Goal: Task Accomplishment & Management: Manage account settings

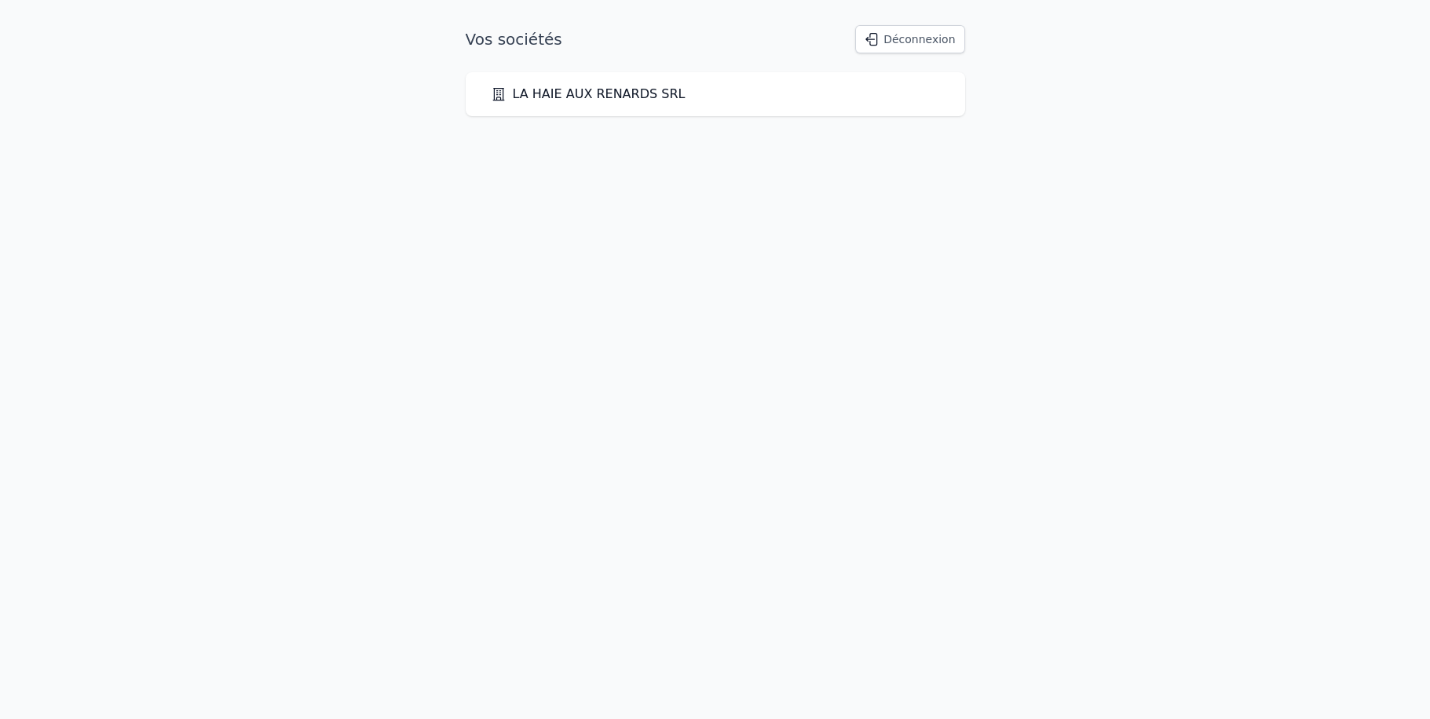
click at [604, 90] on link "LA HAIE AUX RENARDS SRL" at bounding box center [588, 94] width 195 height 19
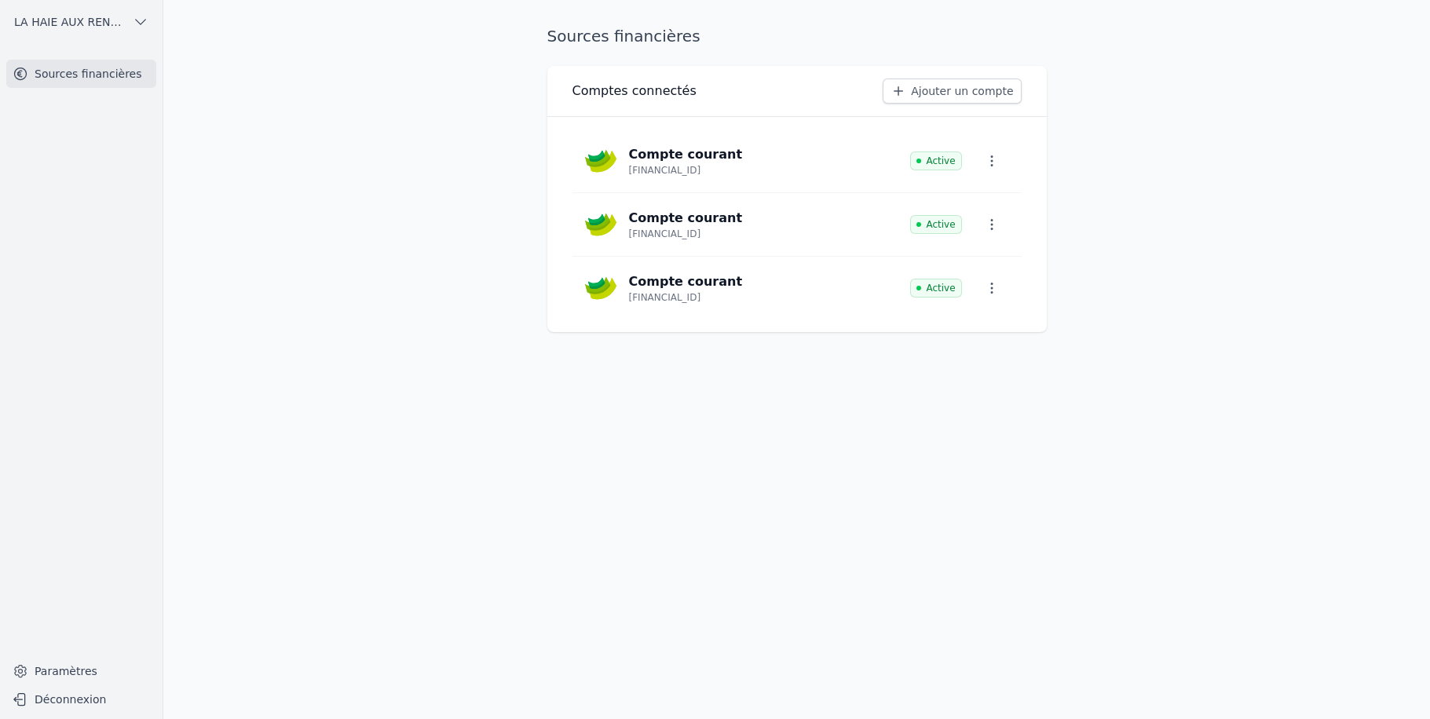
click at [957, 92] on link "Ajouter un compte" at bounding box center [952, 91] width 138 height 25
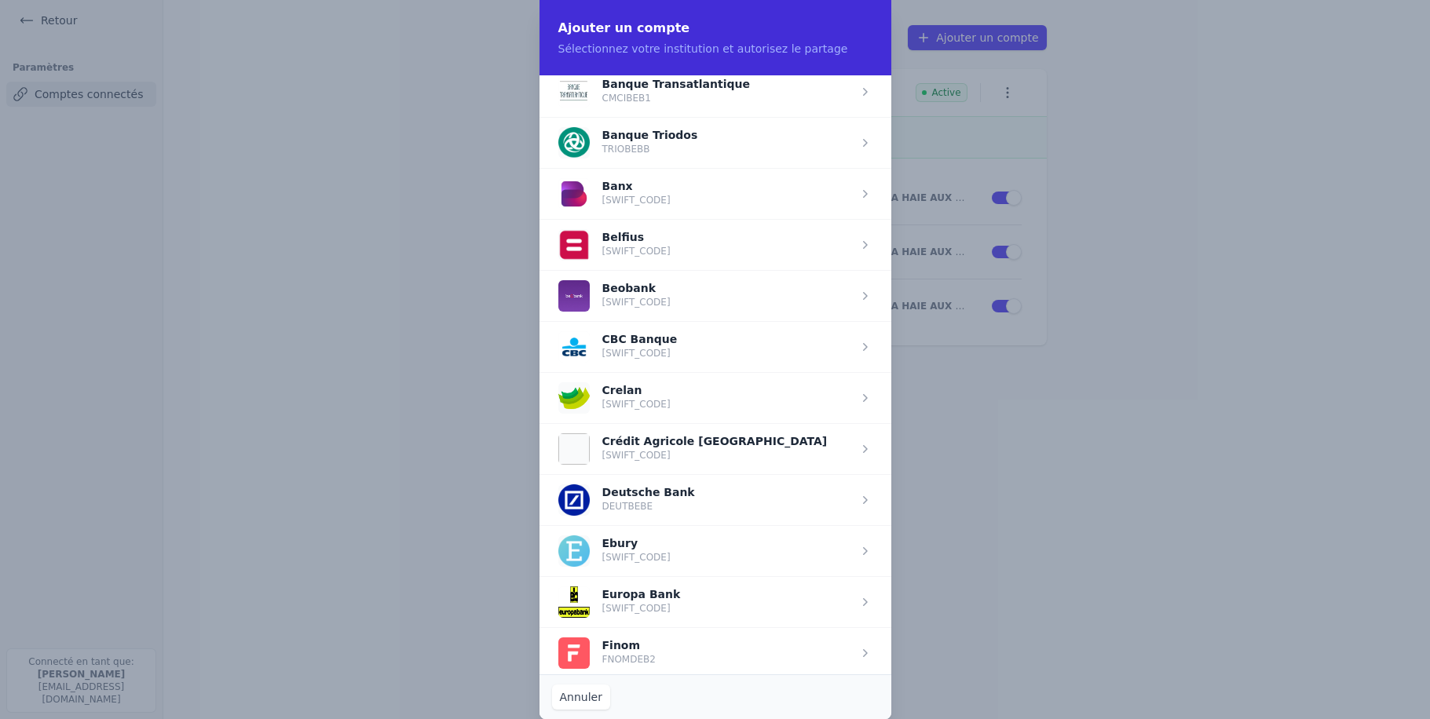
scroll to position [598, 0]
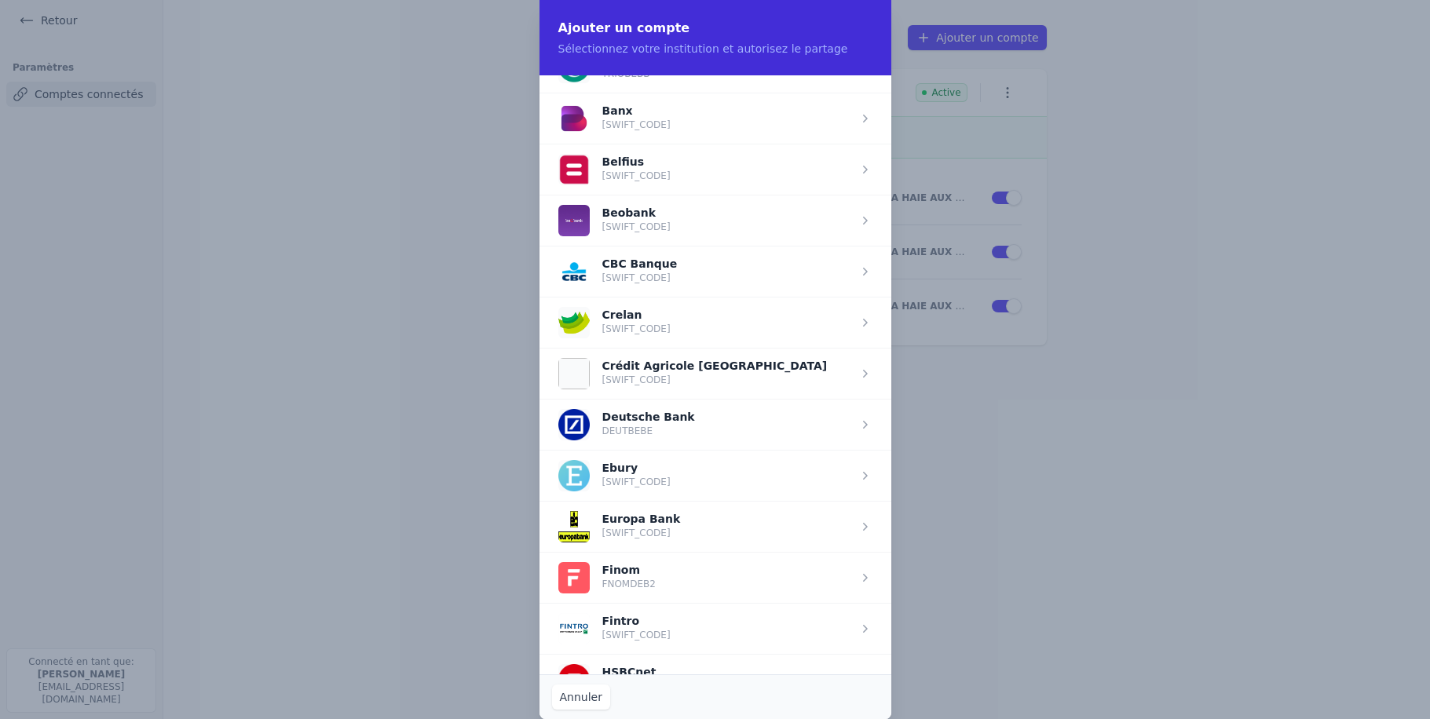
click at [635, 260] on span "button" at bounding box center [716, 271] width 352 height 51
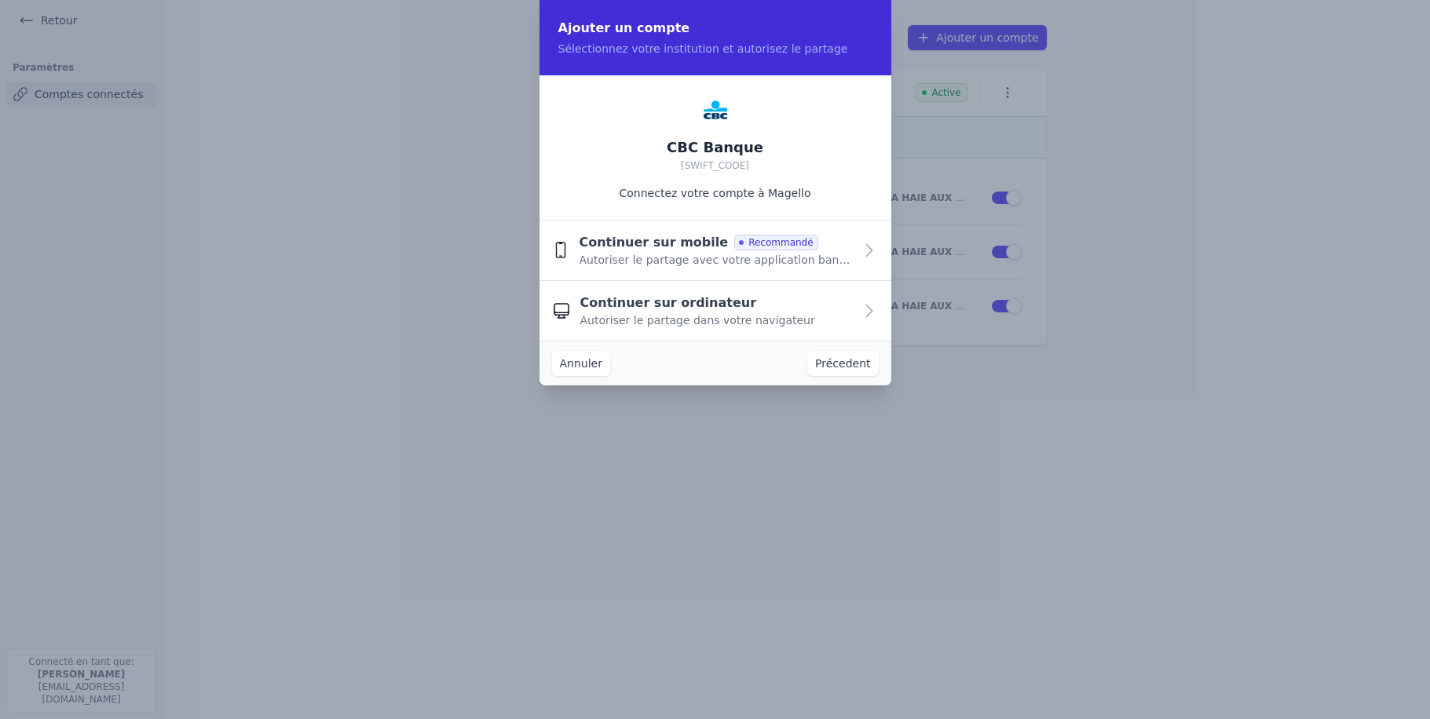
scroll to position [0, 0]
click at [660, 304] on span "Continuer sur ordinateur" at bounding box center [668, 303] width 177 height 19
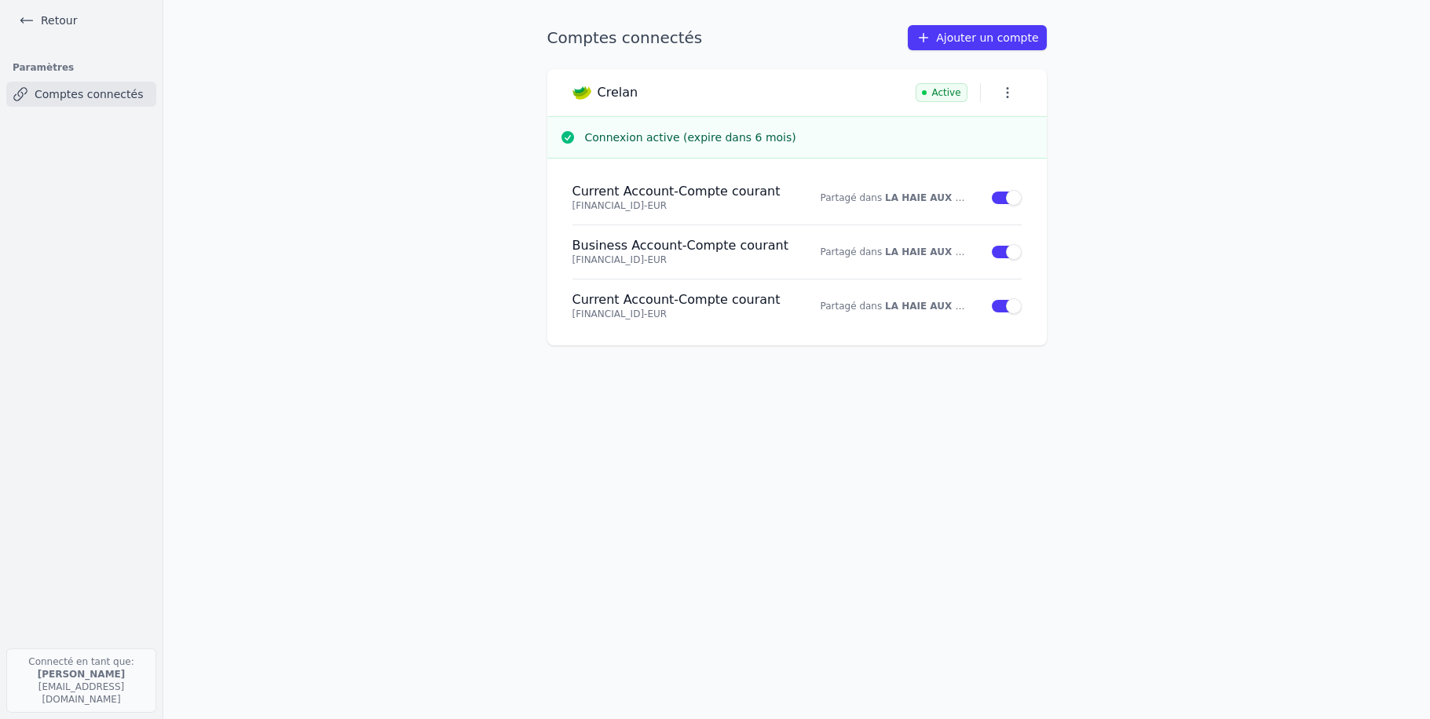
click at [979, 37] on link "Ajouter un compte" at bounding box center [977, 37] width 138 height 25
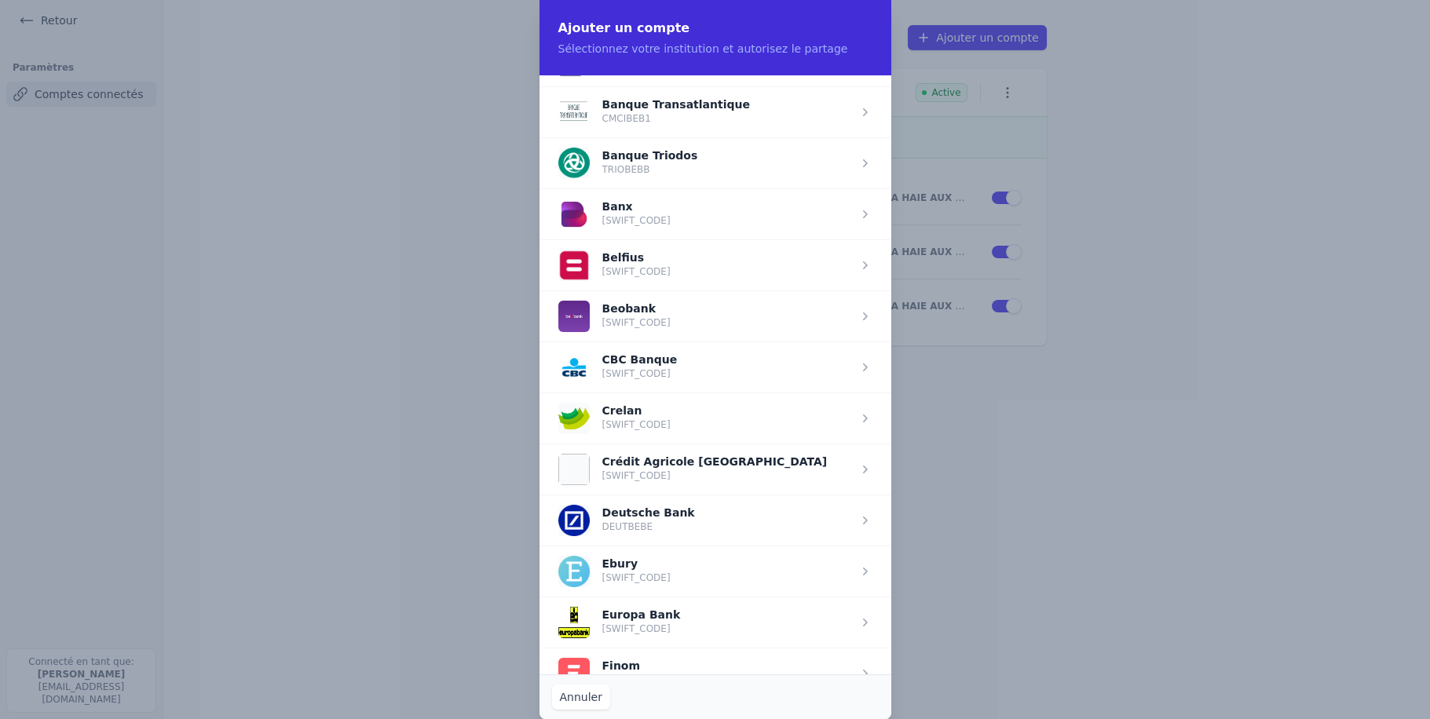
scroll to position [523, 0]
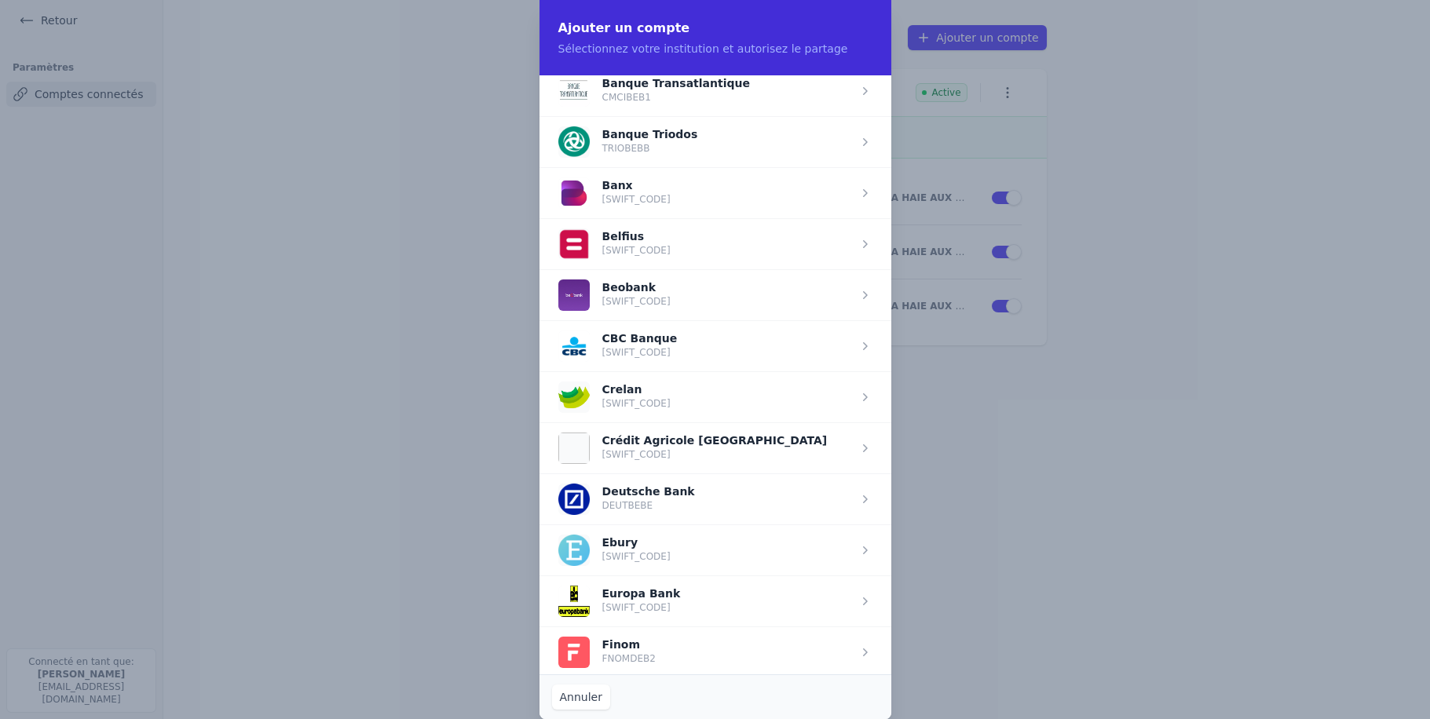
click at [643, 346] on span "button" at bounding box center [716, 345] width 352 height 51
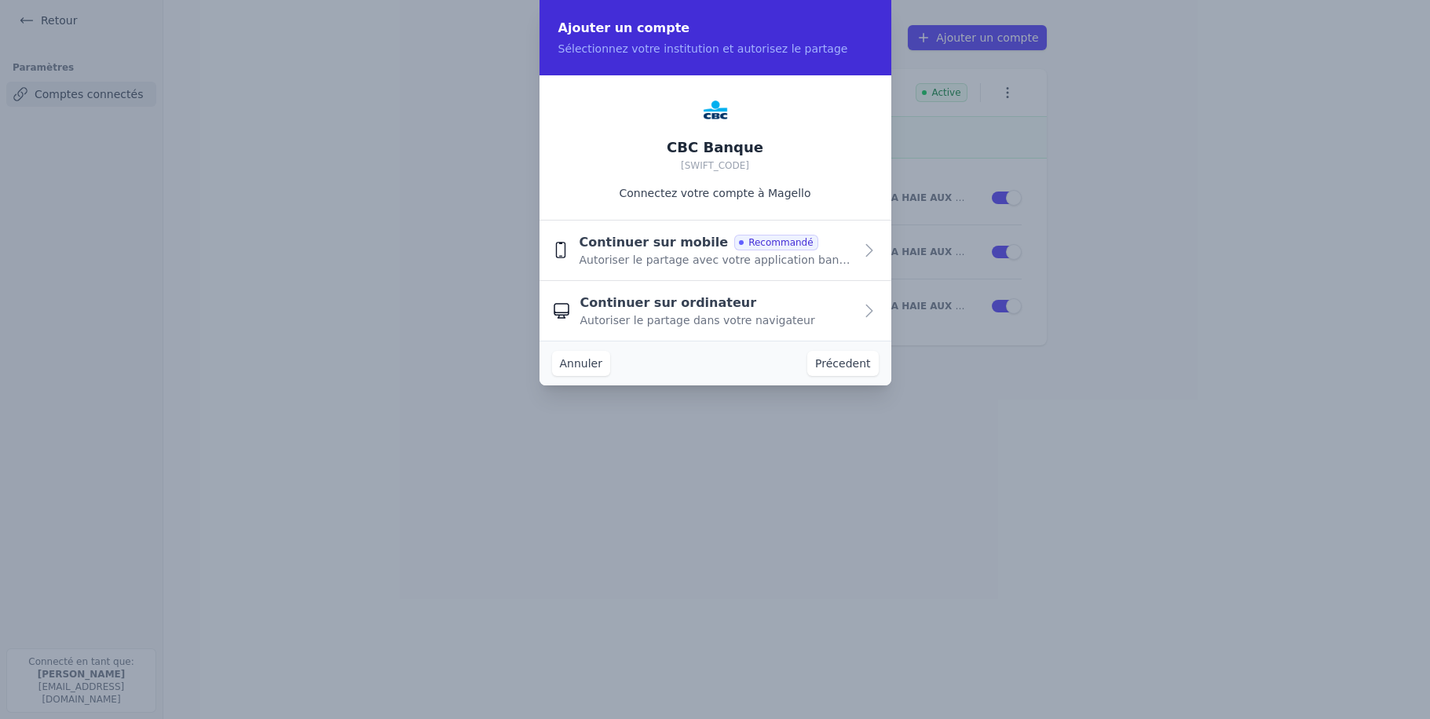
click at [670, 313] on span "Autoriser le partage dans votre navigateur" at bounding box center [697, 321] width 235 height 16
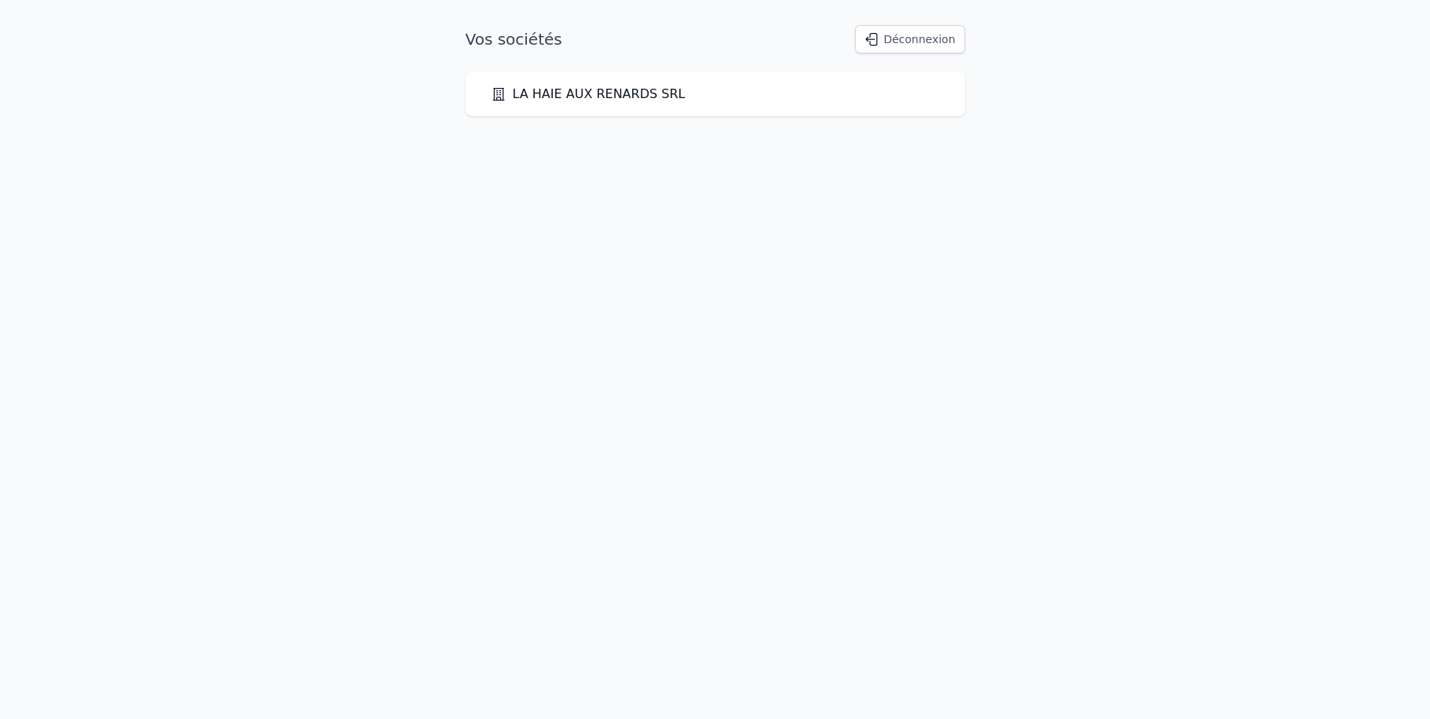
click at [569, 98] on link "LA HAIE AUX RENARDS SRL" at bounding box center [588, 94] width 195 height 19
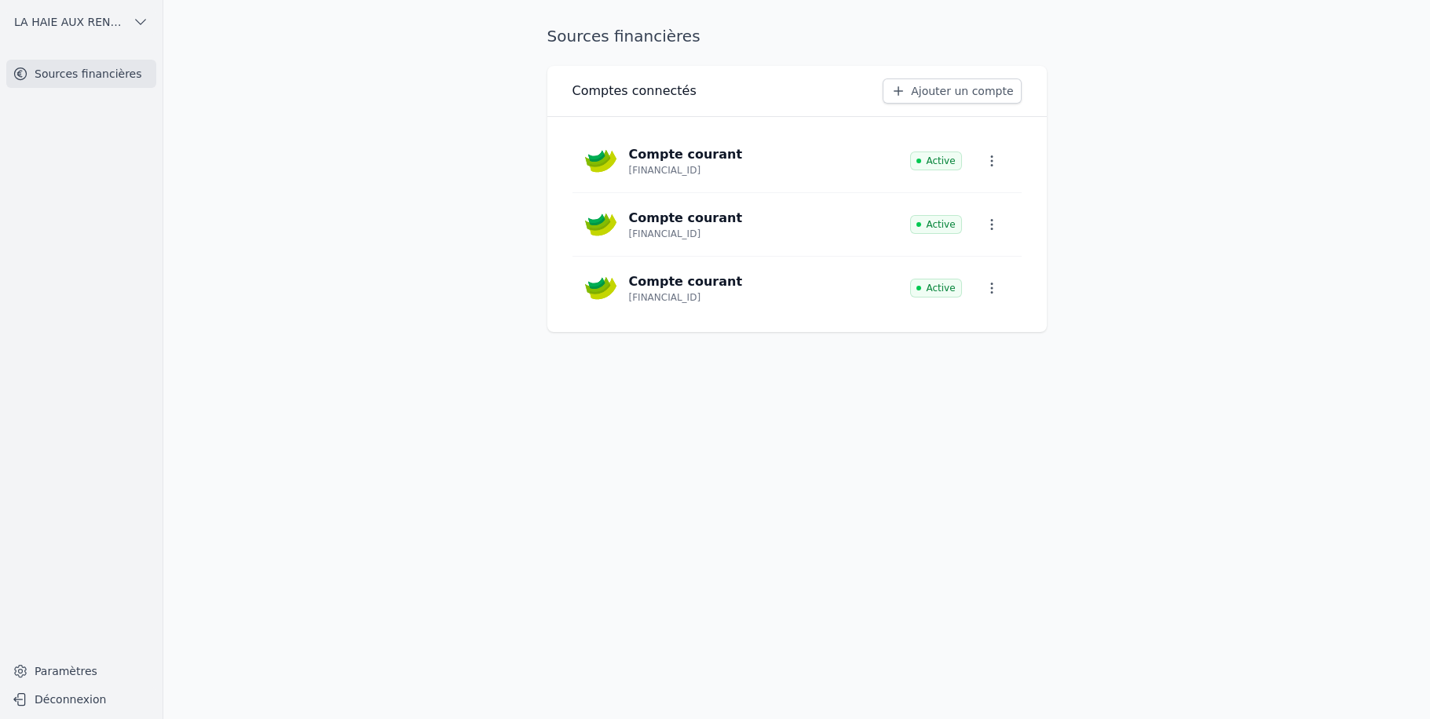
click at [970, 91] on link "Ajouter un compte" at bounding box center [952, 91] width 138 height 25
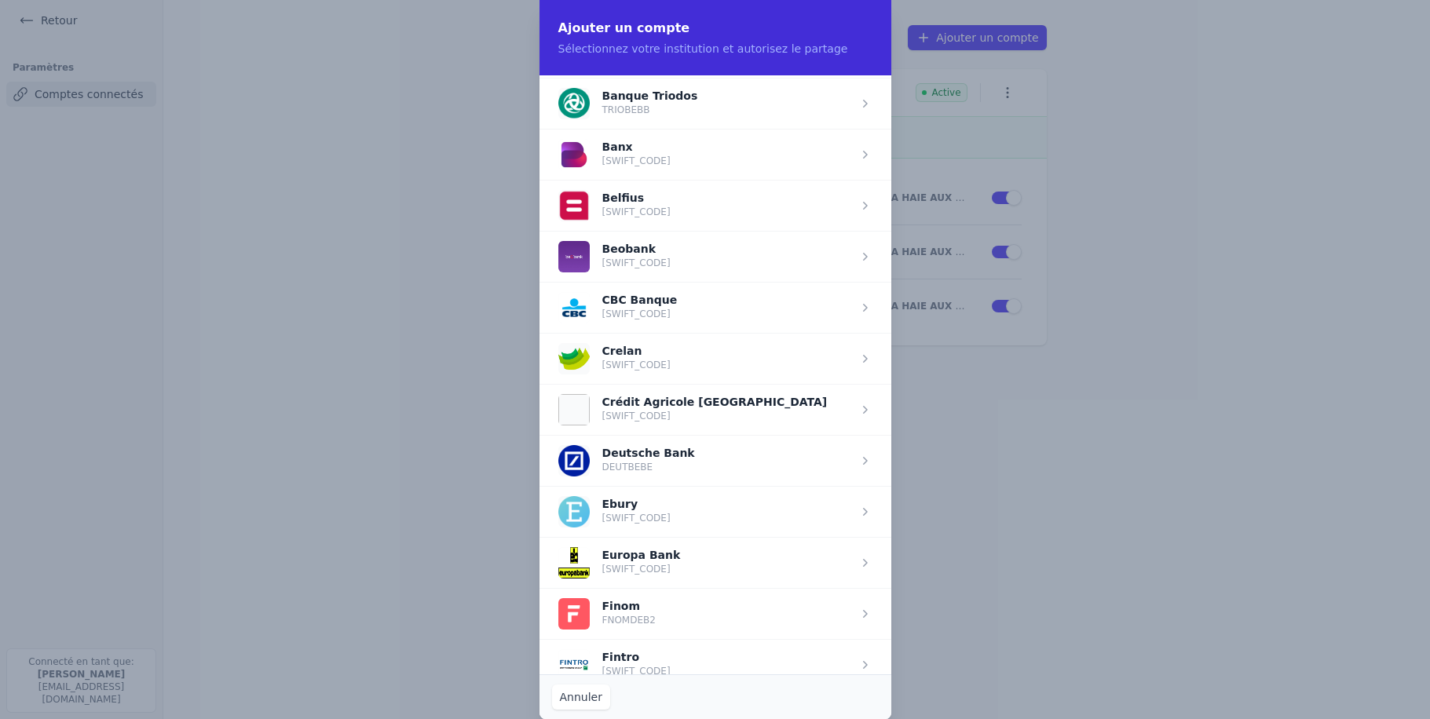
scroll to position [598, 0]
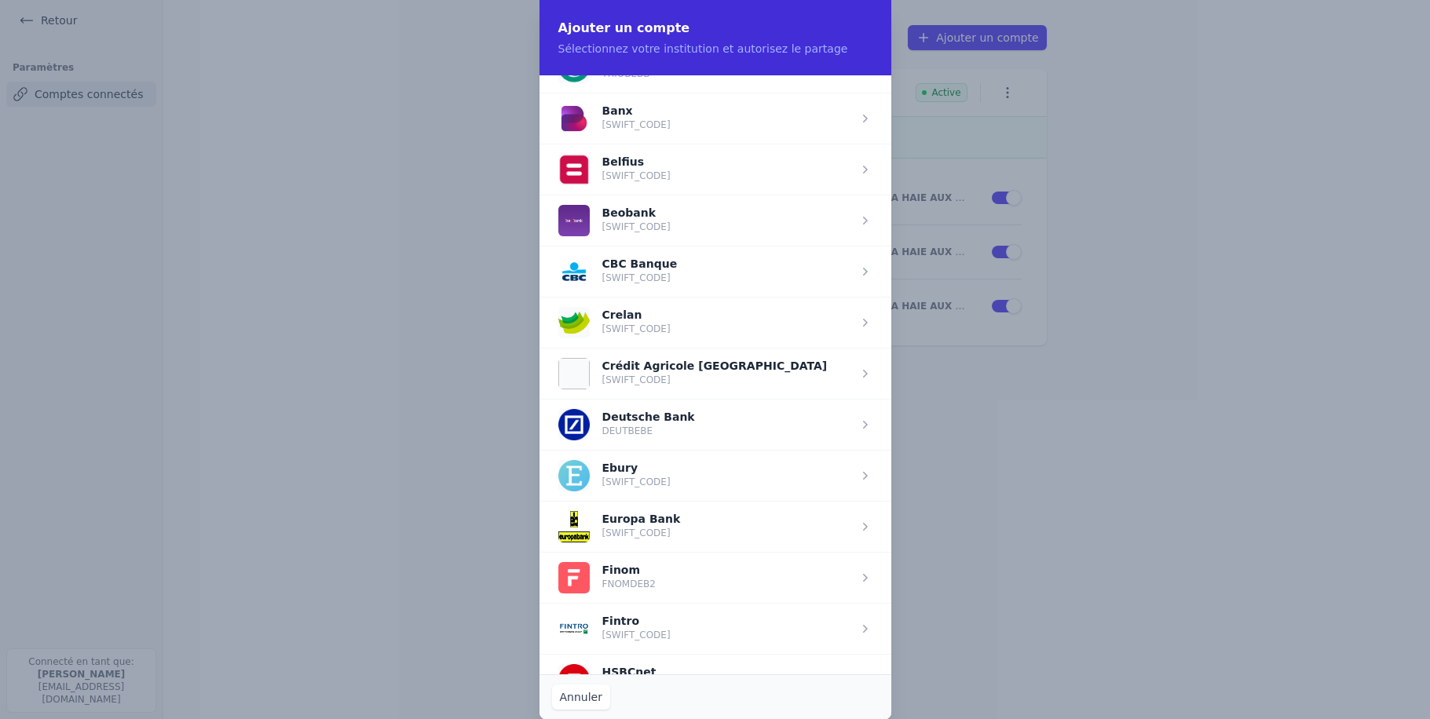
click at [619, 261] on span "button" at bounding box center [716, 271] width 352 height 51
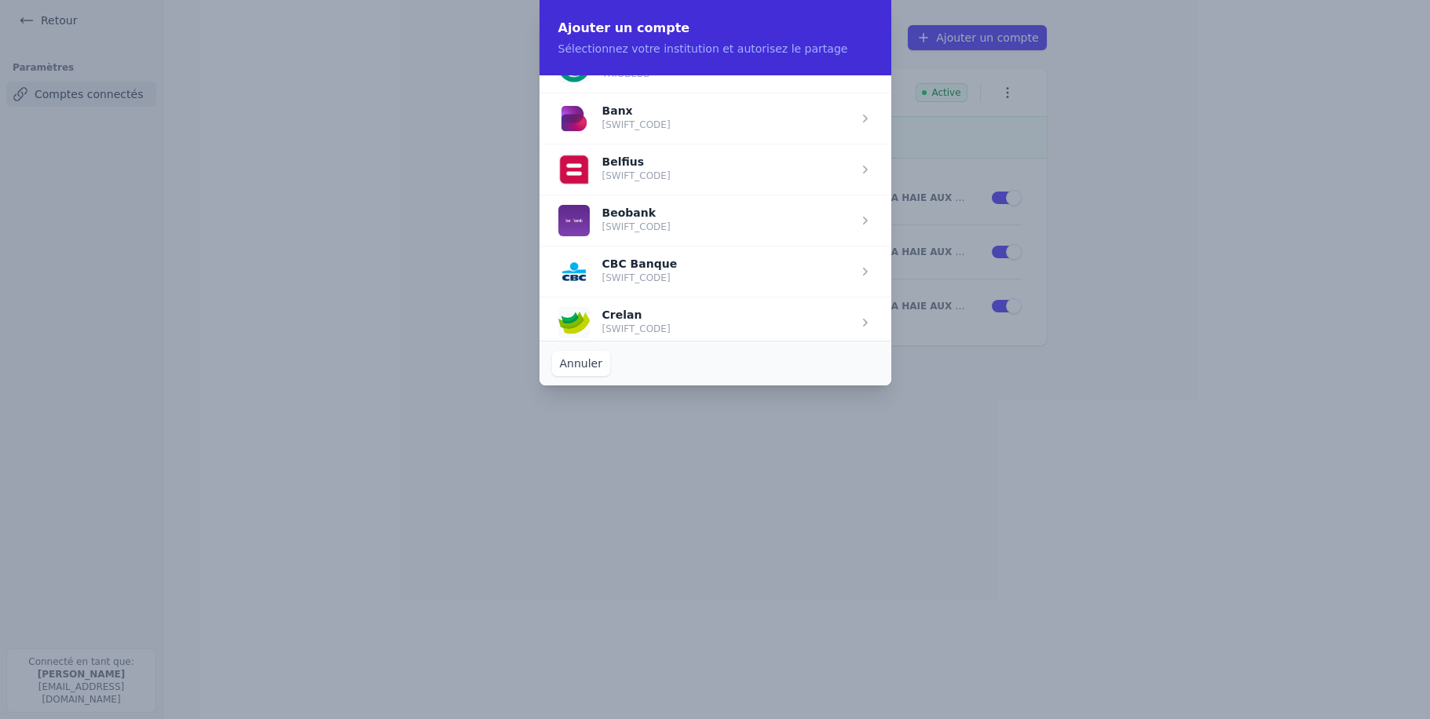
scroll to position [0, 0]
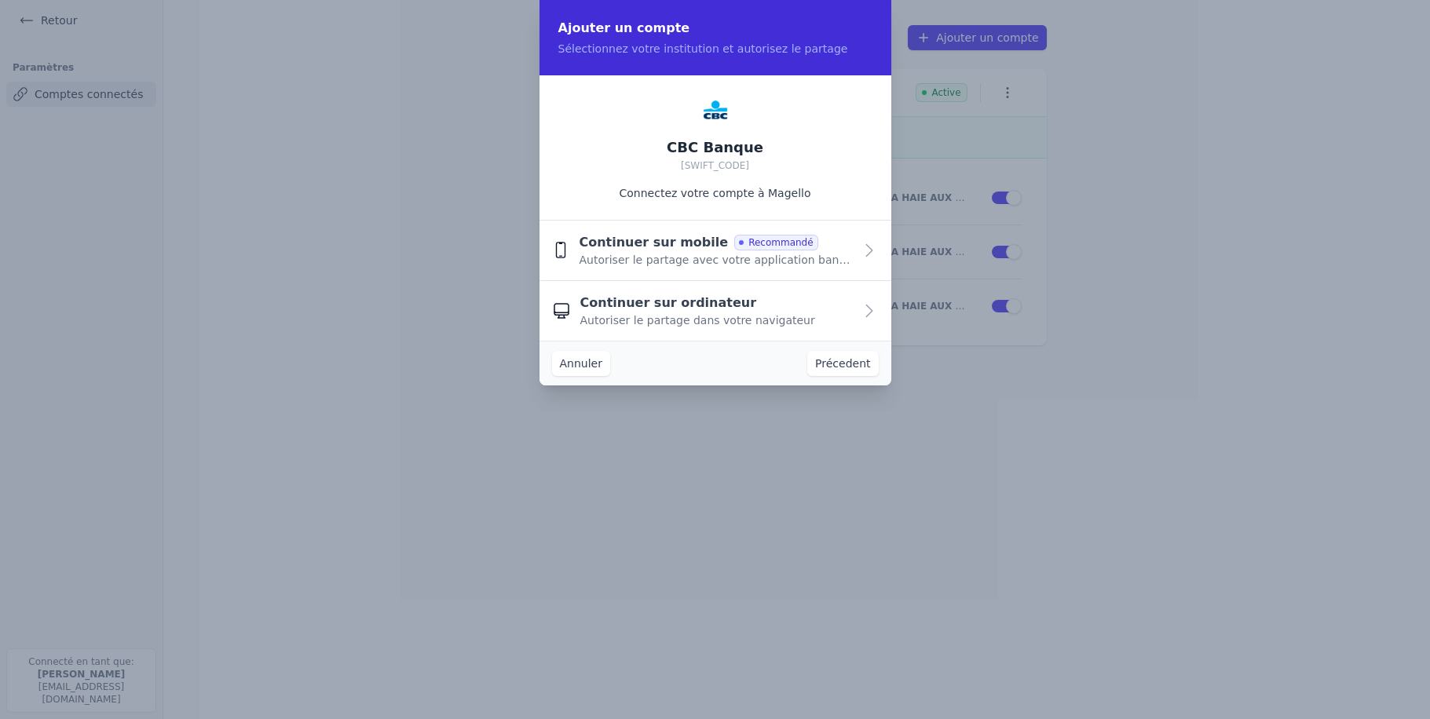
click at [622, 317] on span "Autoriser le partage dans votre navigateur" at bounding box center [697, 321] width 235 height 16
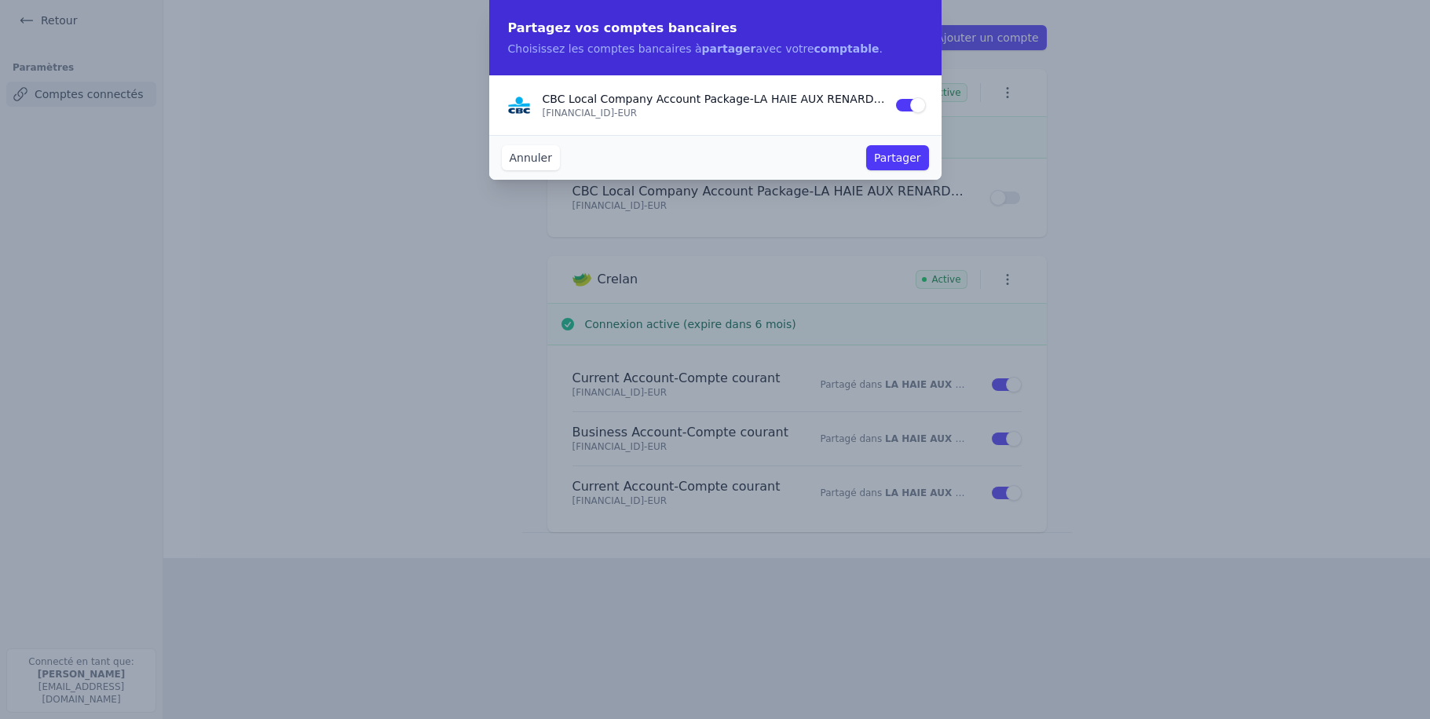
click at [901, 157] on button "Partager" at bounding box center [897, 157] width 62 height 25
